Goal: Check status: Check status

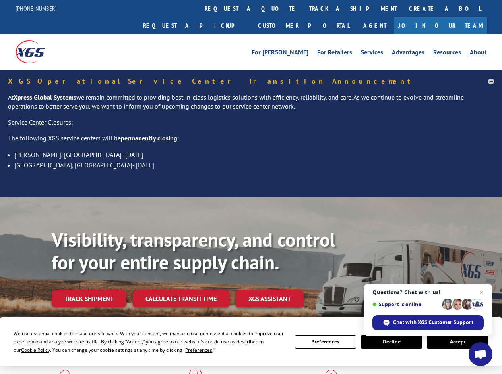
click at [251, 197] on div "Visibility, transparency, and control for your entire supply chain. Track shipm…" at bounding box center [251, 278] width 502 height 163
click at [28, 350] on span "Cookie Policy" at bounding box center [35, 350] width 29 height 7
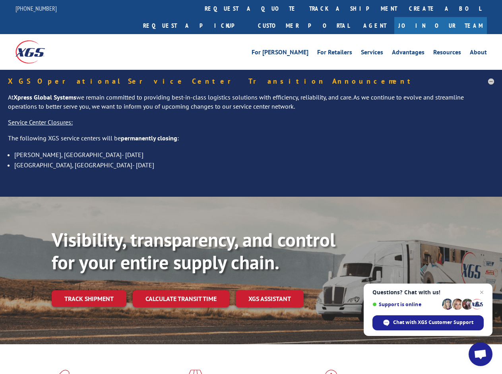
click at [251, 197] on div "Visibility, transparency, and control for your entire supply chain. Track shipm…" at bounding box center [251, 278] width 502 height 163
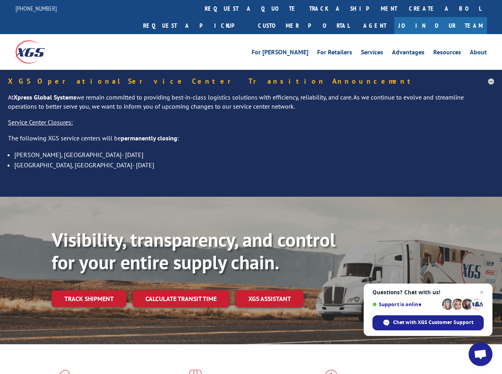
click at [303, 8] on link "track a shipment" at bounding box center [353, 8] width 100 height 17
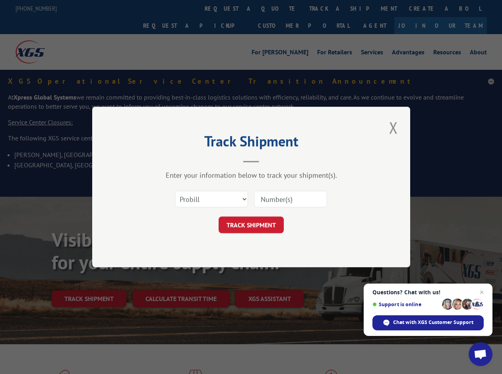
click at [277, 8] on div "Track Shipment Enter your information below to track your shipment(s). Select c…" at bounding box center [251, 187] width 502 height 374
click at [327, 8] on div "Track Shipment Enter your information below to track your shipment(s). Select c…" at bounding box center [251, 187] width 502 height 374
